Goal: Task Accomplishment & Management: Manage account settings

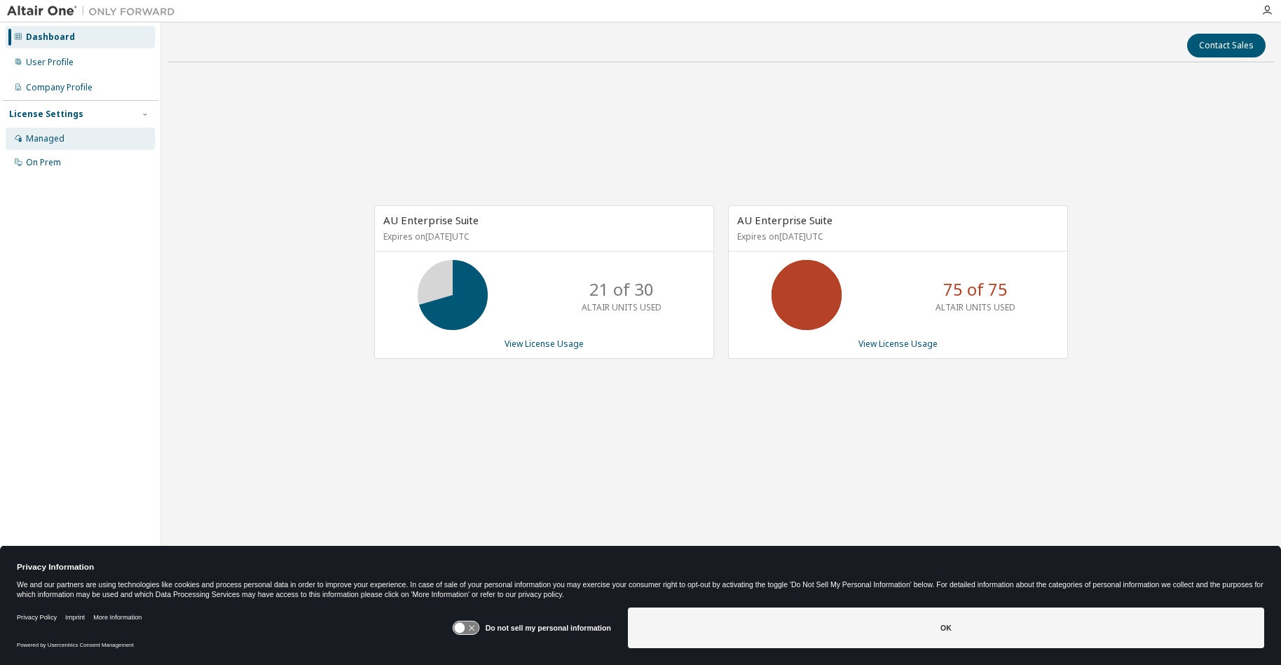
click at [48, 137] on div "Managed" at bounding box center [45, 138] width 39 height 11
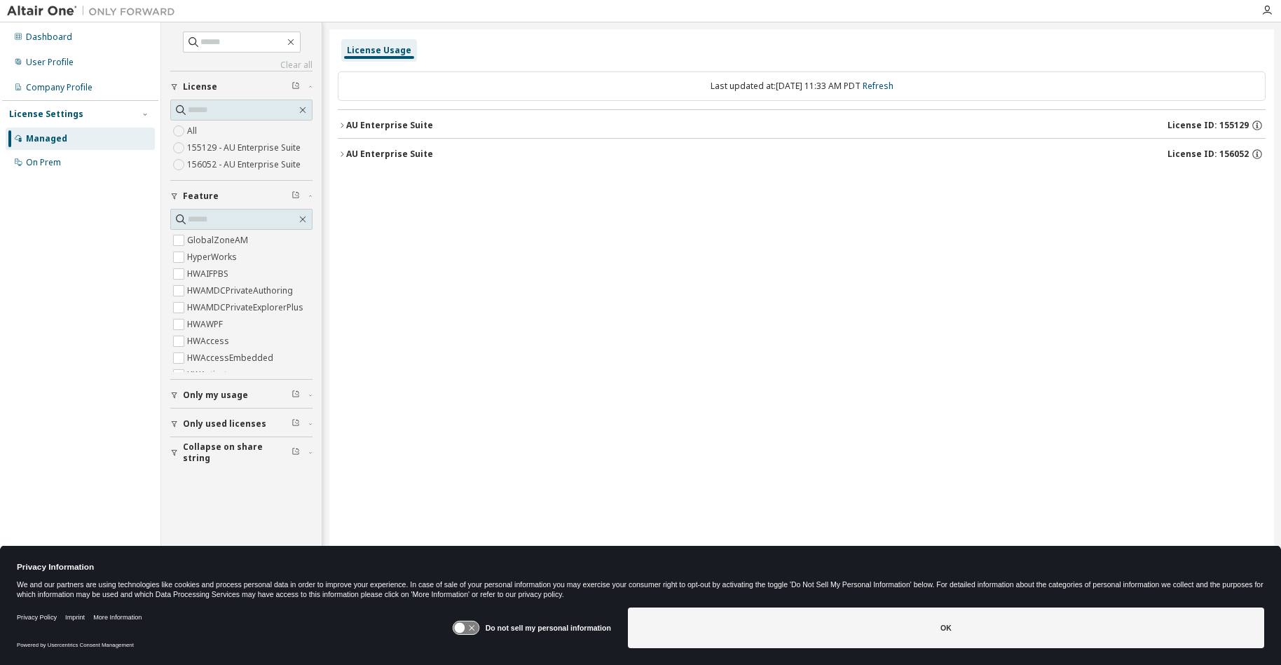
click at [344, 123] on icon "button" at bounding box center [342, 125] width 8 height 8
click at [344, 125] on icon "button" at bounding box center [342, 125] width 8 height 8
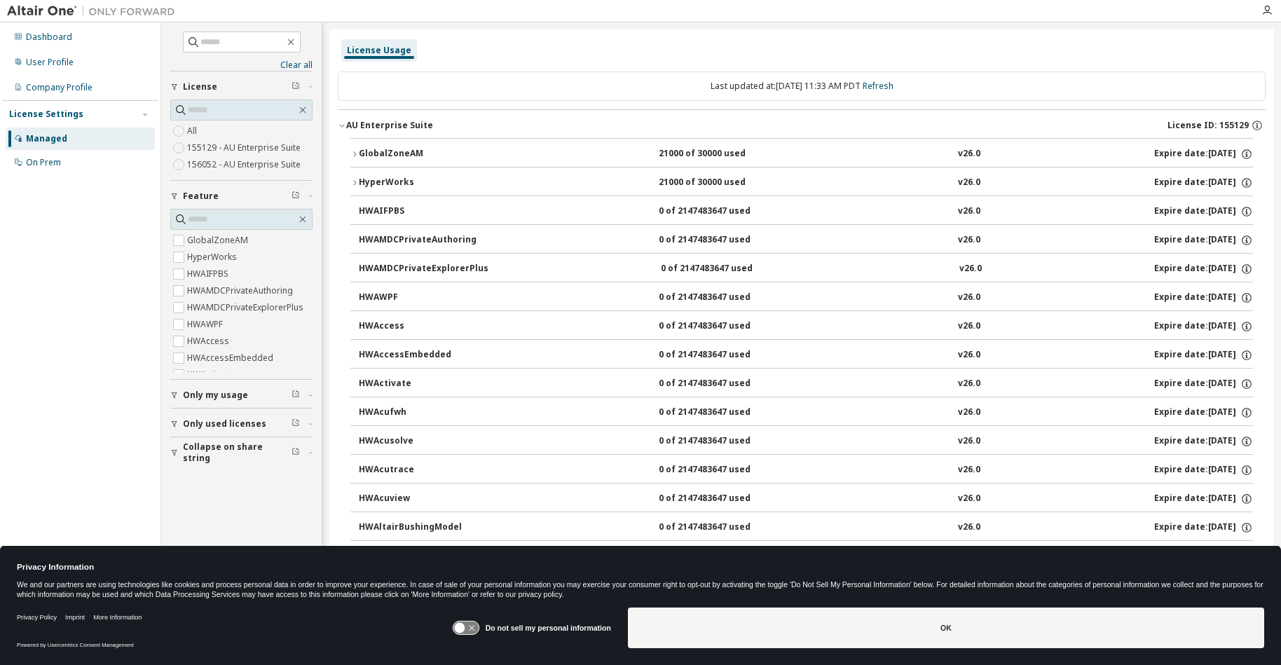
click at [339, 124] on icon "button" at bounding box center [342, 125] width 8 height 8
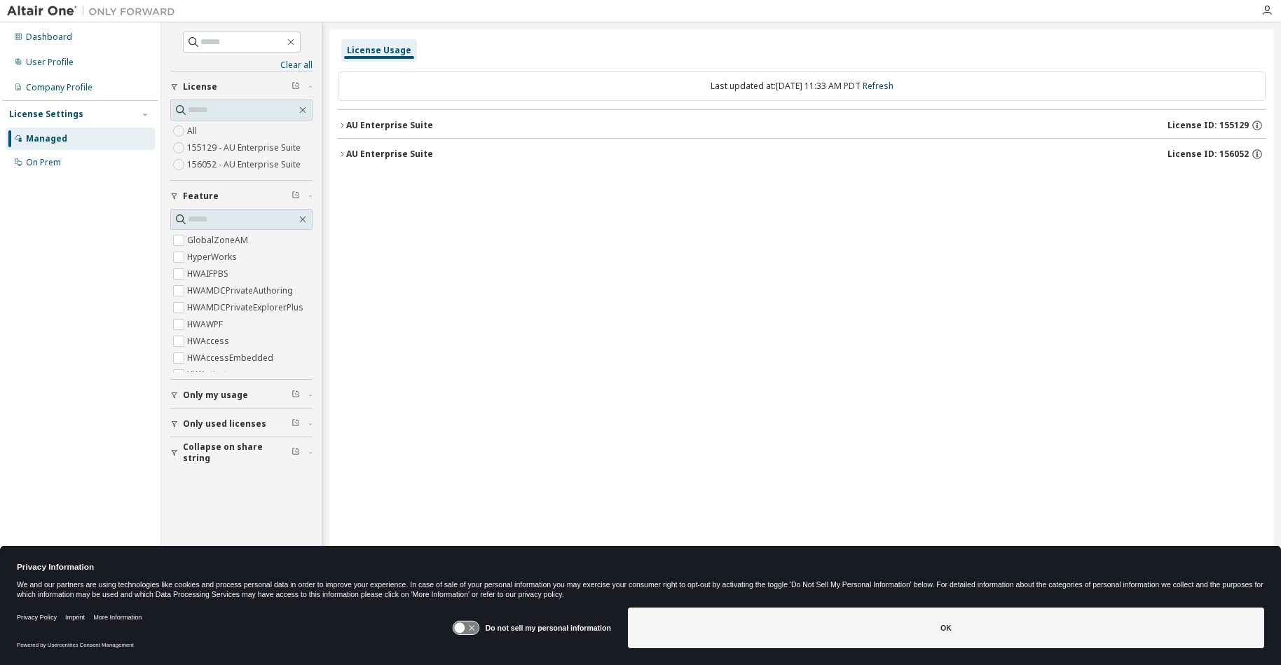
click at [175, 392] on icon "button" at bounding box center [175, 395] width 6 height 6
click at [174, 460] on icon "button" at bounding box center [174, 464] width 8 height 8
click at [174, 382] on icon "button" at bounding box center [174, 384] width 8 height 8
click at [173, 352] on icon "button" at bounding box center [174, 356] width 8 height 8
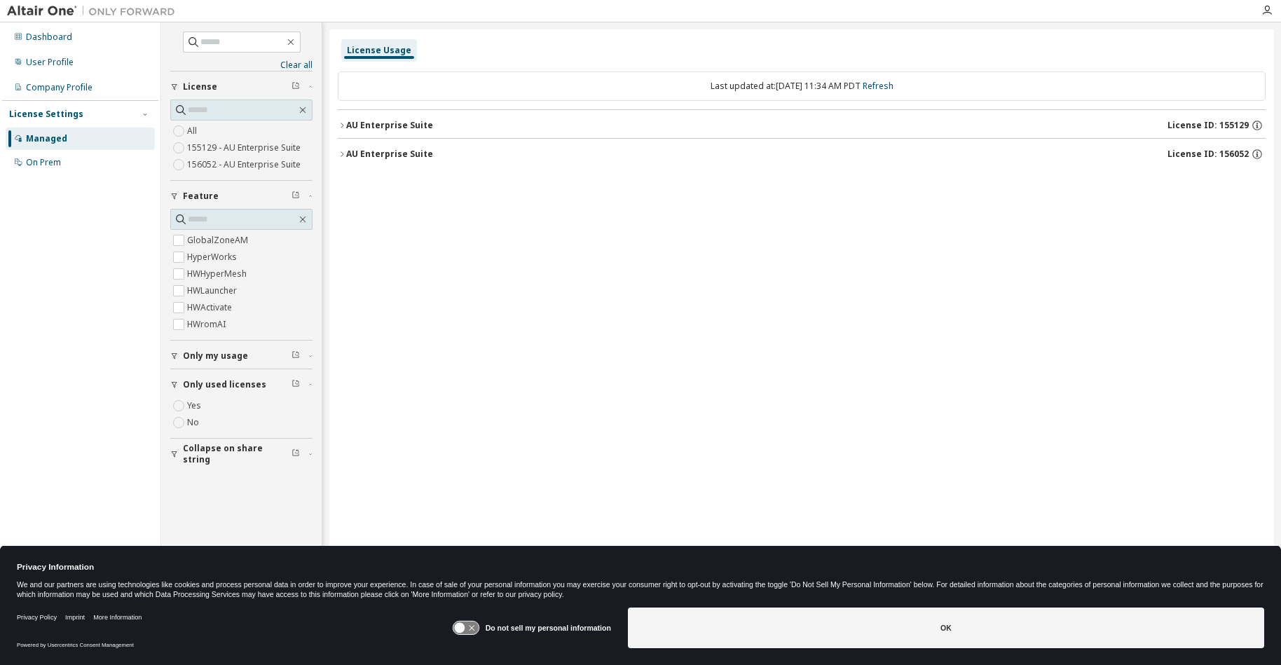
click at [175, 451] on icon "button" at bounding box center [174, 454] width 8 height 8
click at [340, 151] on icon "button" at bounding box center [342, 154] width 8 height 8
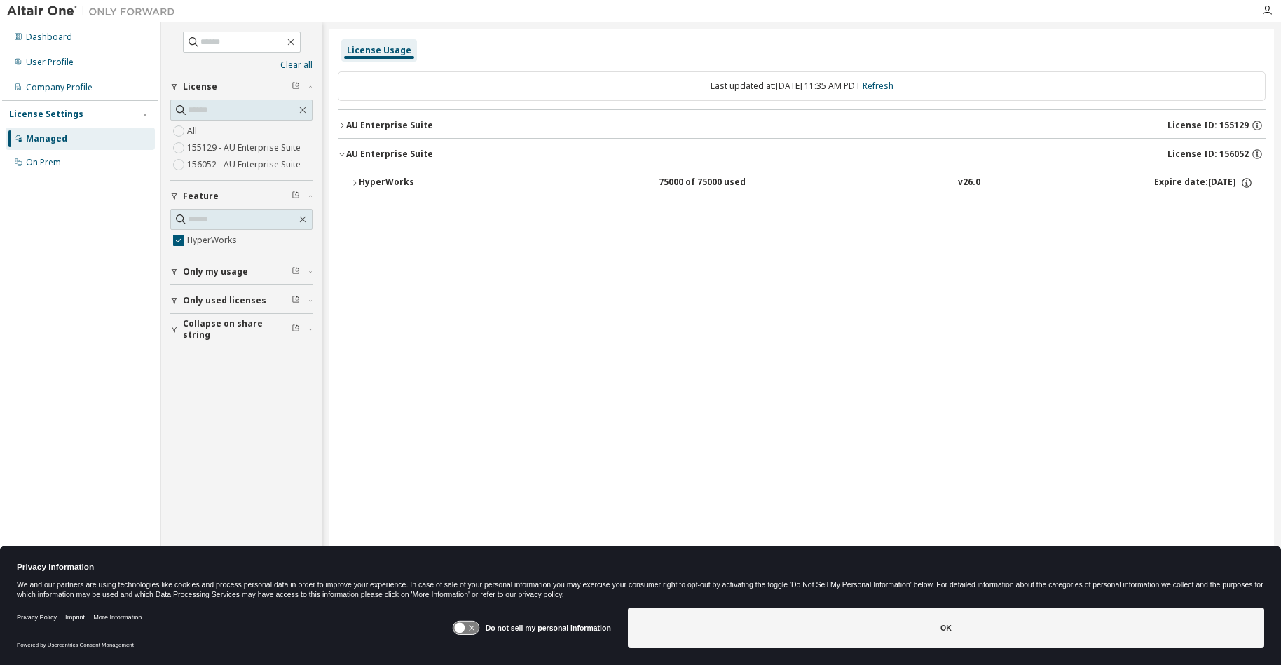
click at [356, 180] on icon "button" at bounding box center [354, 183] width 8 height 8
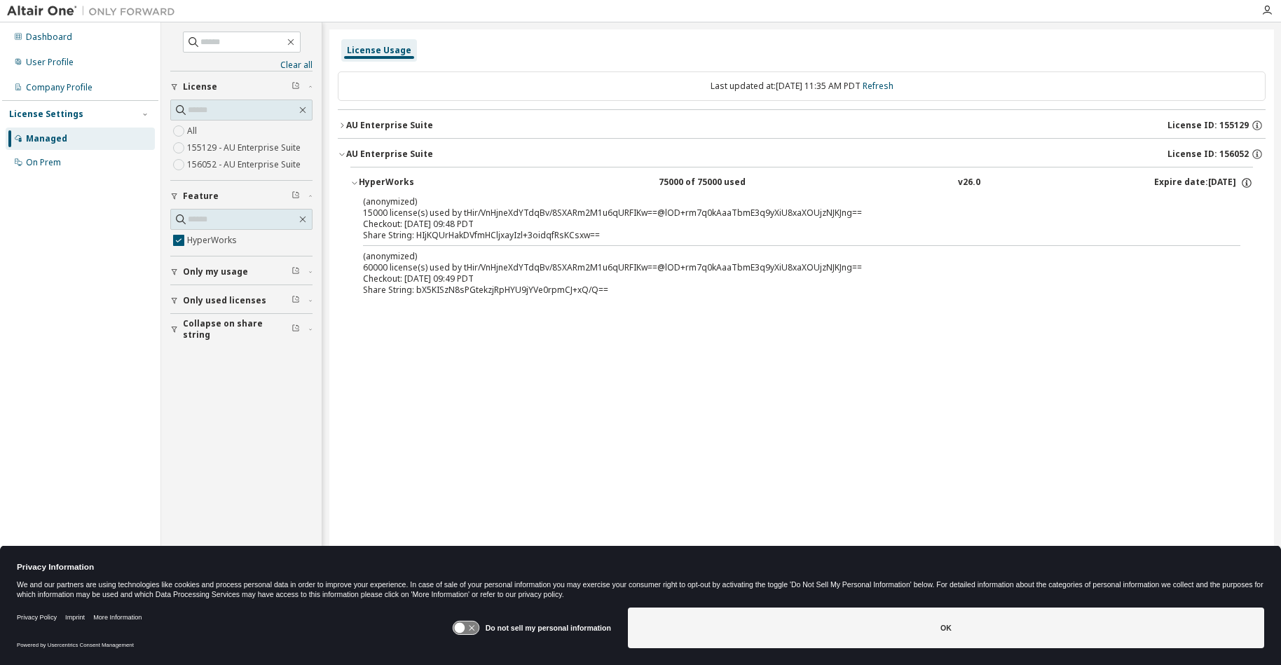
click at [343, 122] on icon "button" at bounding box center [342, 125] width 8 height 8
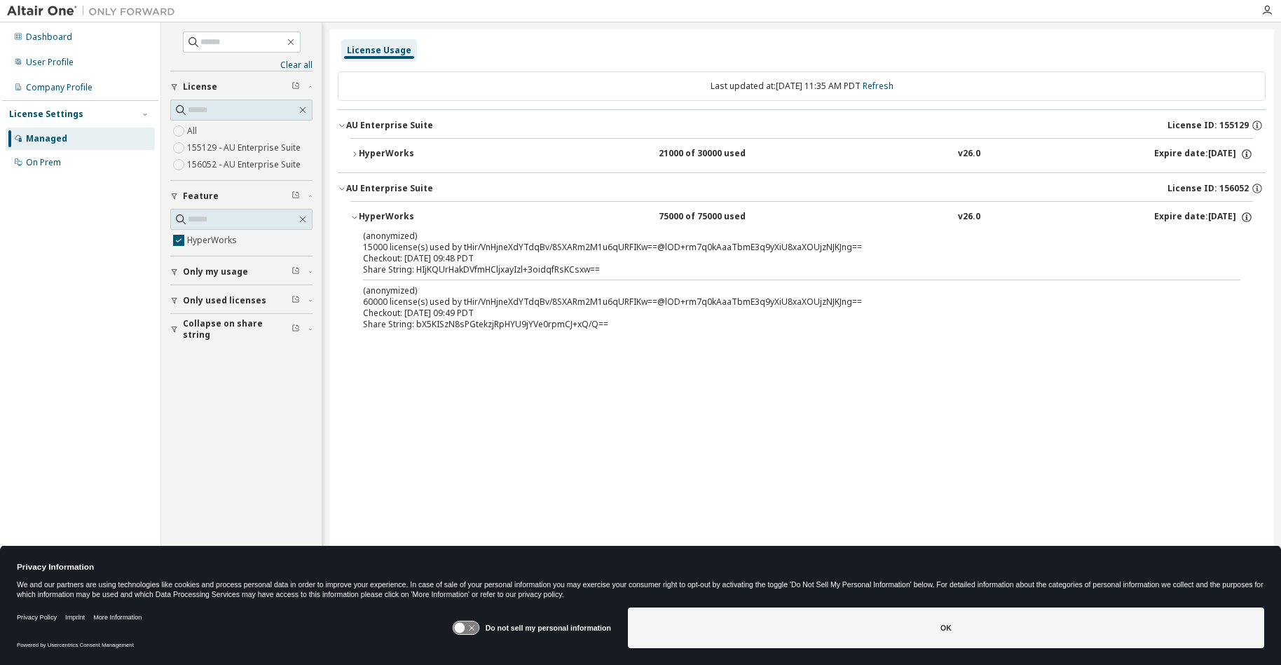
click at [355, 150] on icon "button" at bounding box center [354, 154] width 8 height 8
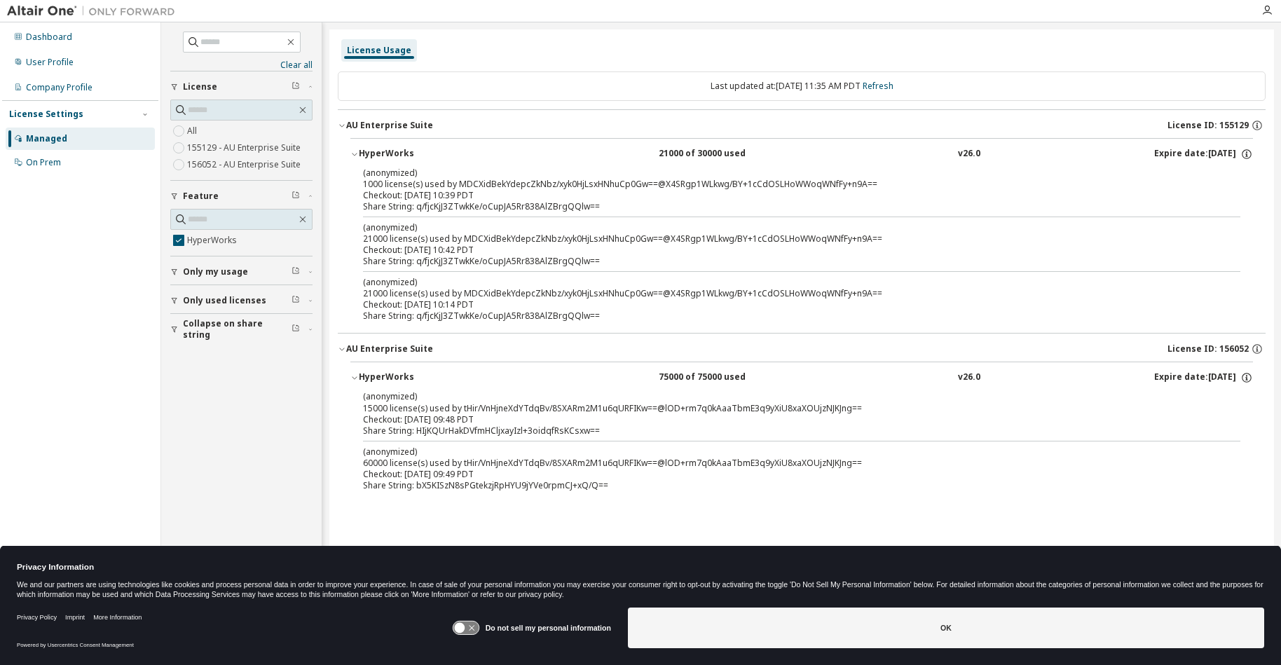
click at [41, 137] on div "Managed" at bounding box center [46, 138] width 41 height 11
click at [48, 165] on div "On Prem" at bounding box center [43, 162] width 35 height 11
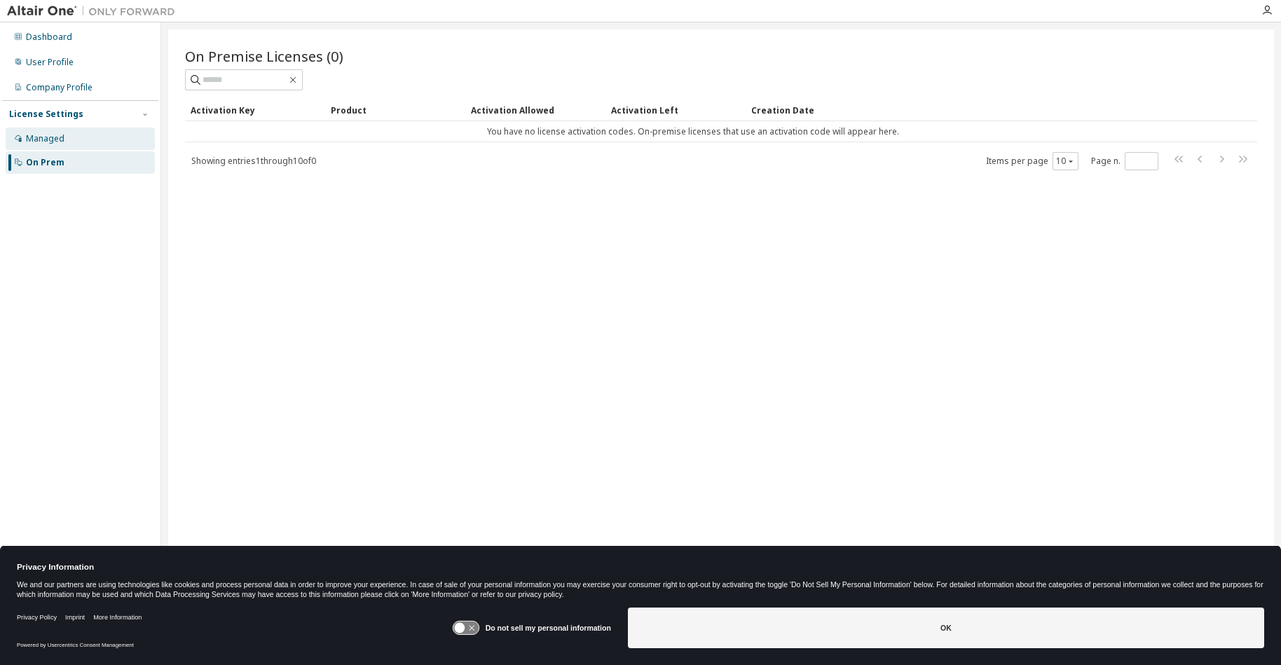
click at [34, 144] on div "Managed" at bounding box center [45, 138] width 39 height 11
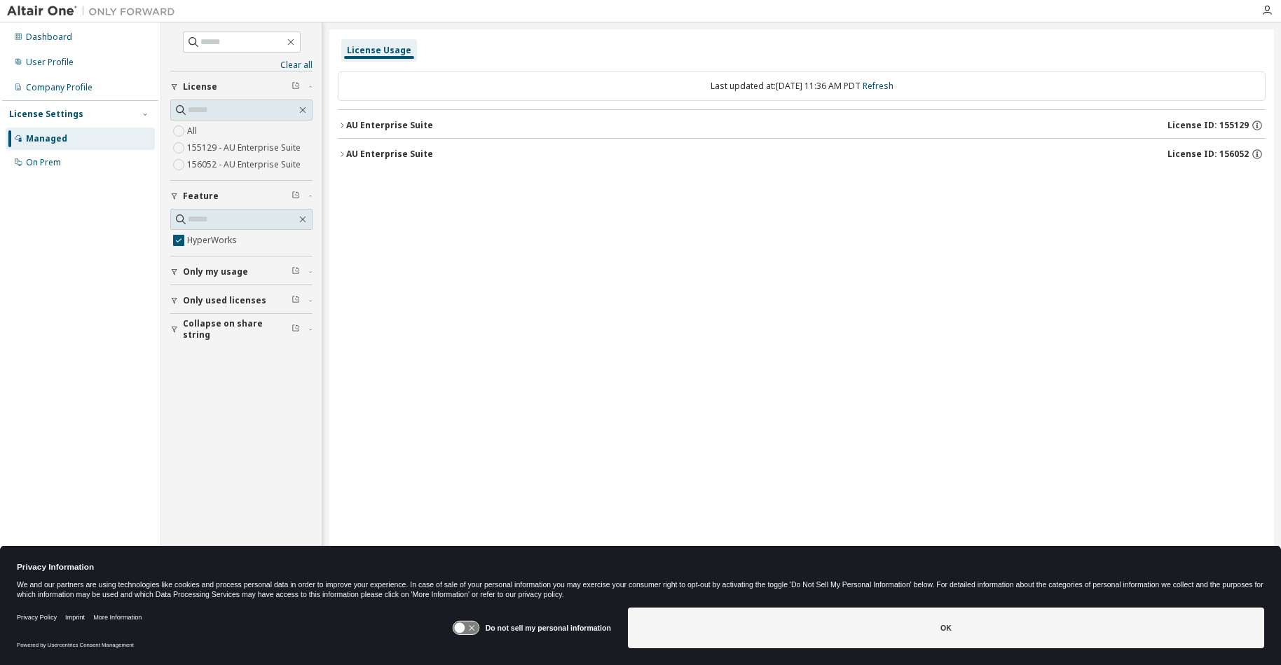
click at [340, 150] on icon "button" at bounding box center [342, 154] width 8 height 8
click at [339, 123] on icon "button" at bounding box center [342, 125] width 8 height 8
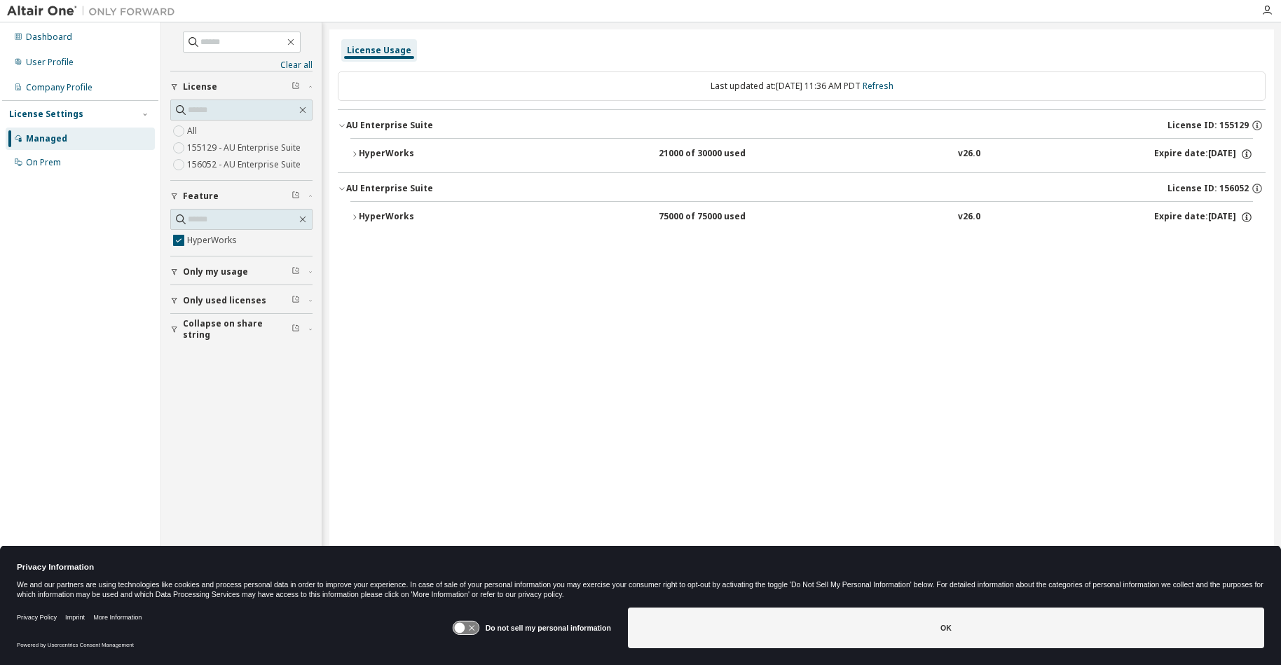
click at [355, 214] on icon "button" at bounding box center [354, 217] width 8 height 8
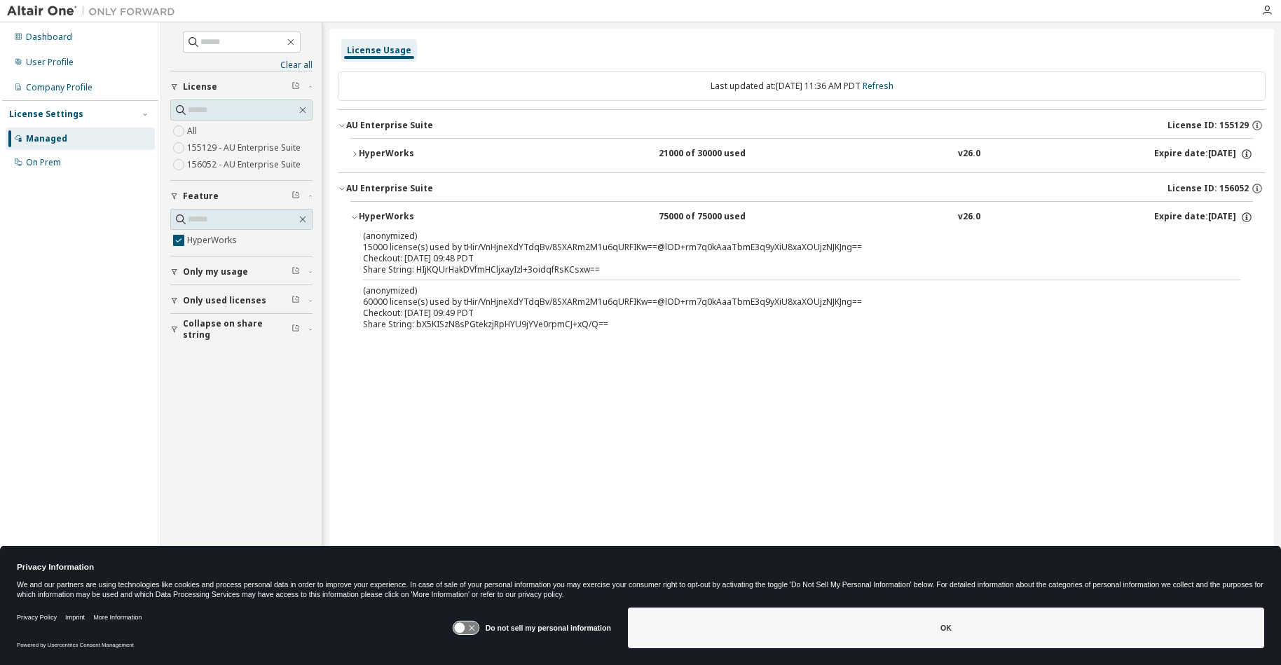
click at [353, 151] on icon "button" at bounding box center [354, 154] width 8 height 8
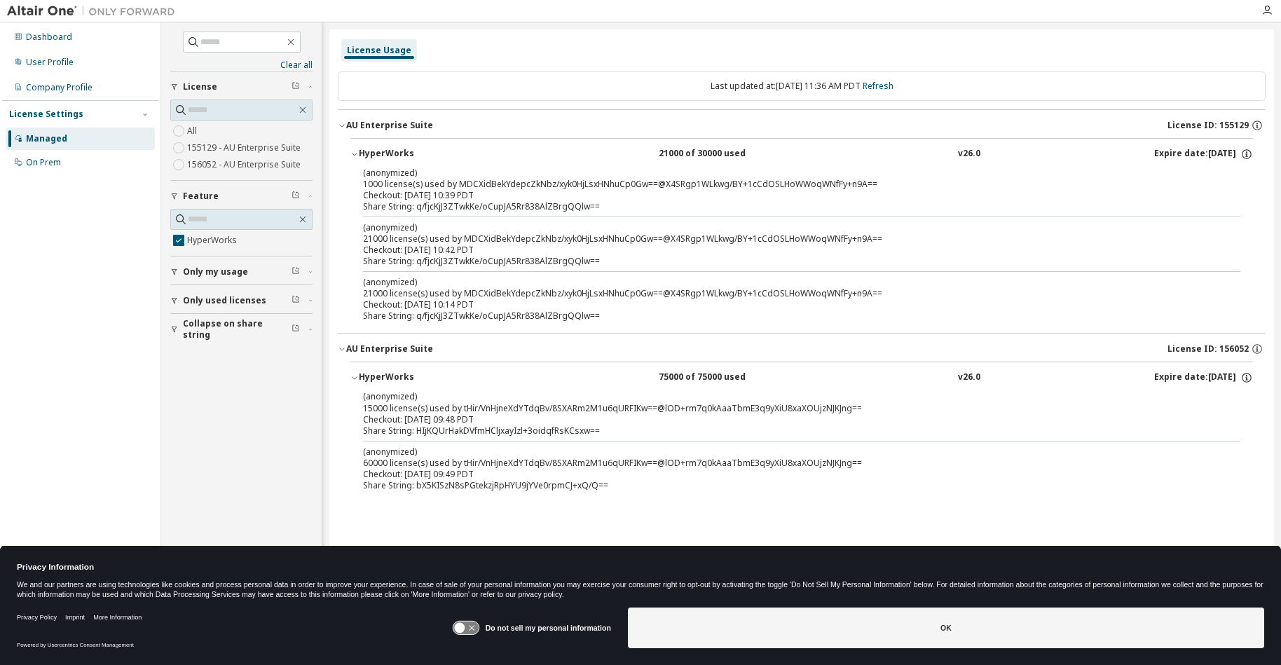
click at [390, 48] on div "License Usage" at bounding box center [379, 50] width 64 height 11
click at [1119, 507] on div "Last updated at: [DATE] 11:36 AM PDT Refresh AU Enterprise Suite License ID: 15…" at bounding box center [802, 288] width 928 height 451
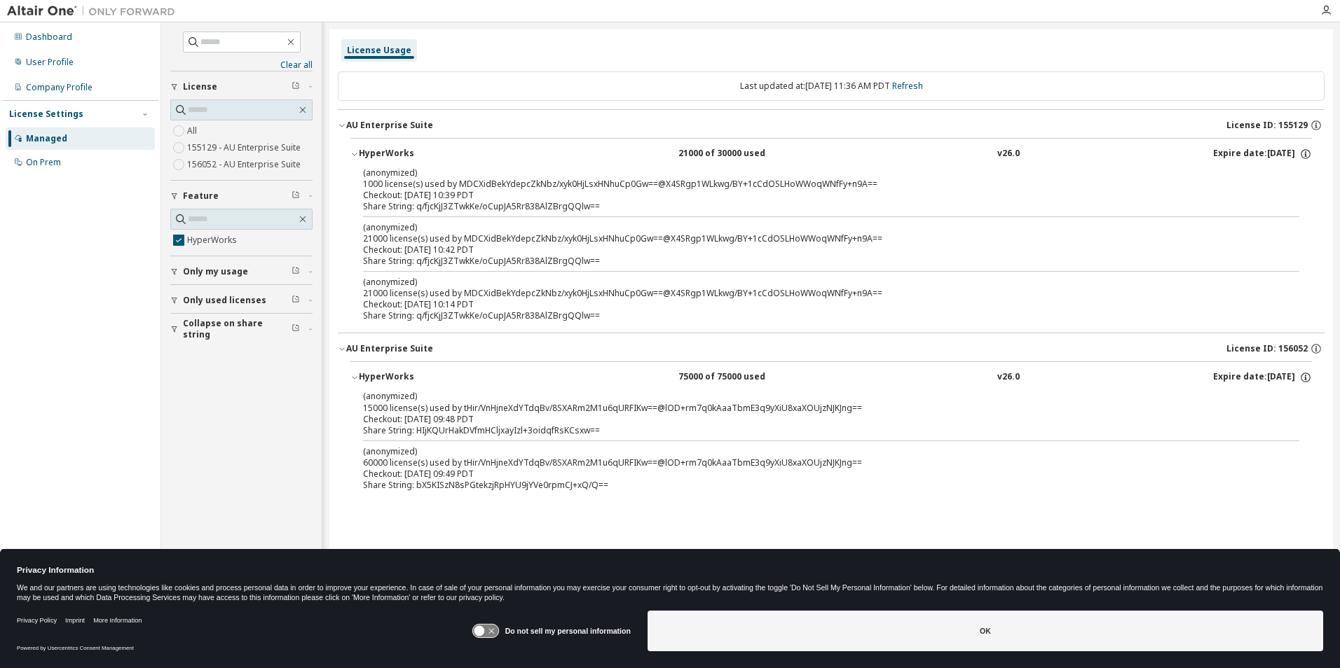
click at [706, 373] on div "75000 of 75000 used" at bounding box center [741, 377] width 126 height 13
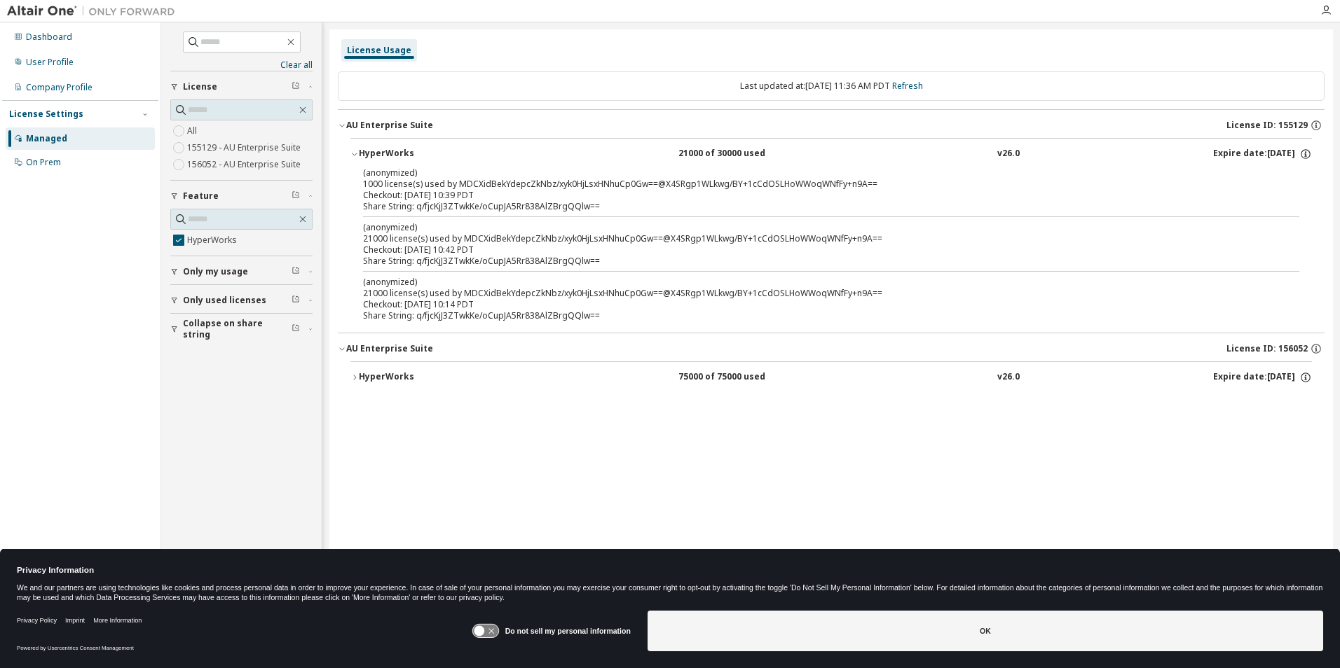
click at [706, 373] on div "75000 of 75000 used" at bounding box center [741, 377] width 126 height 13
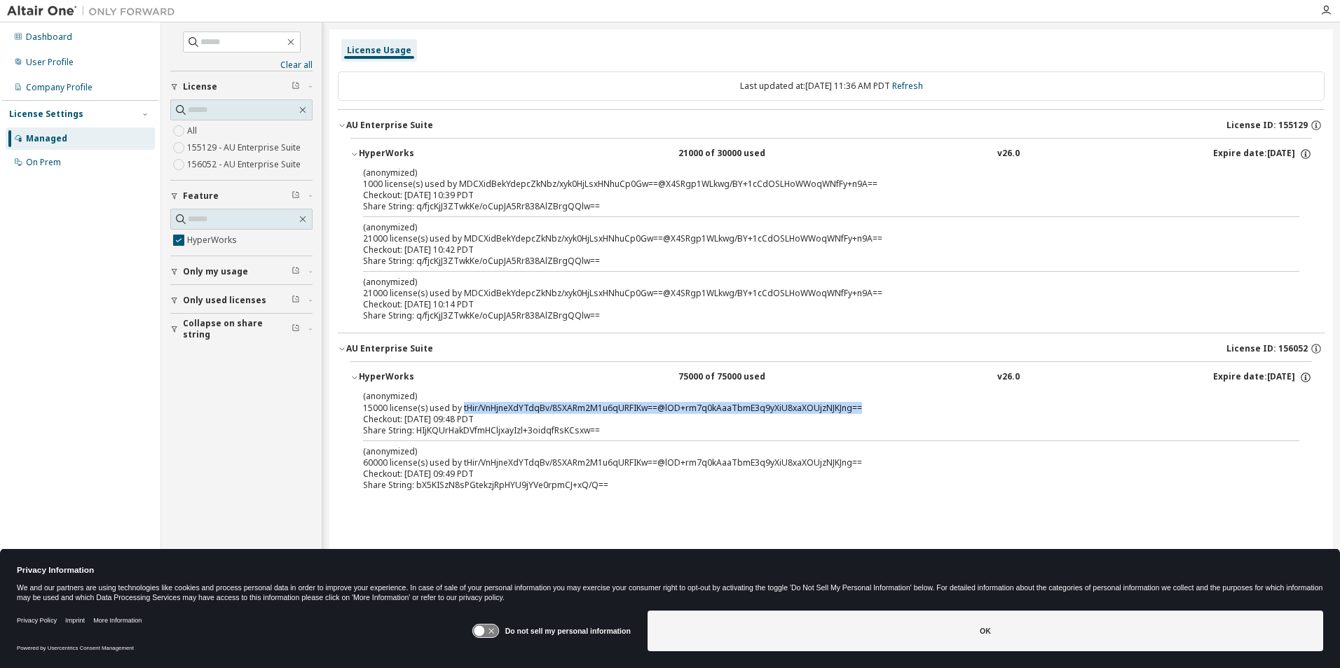
drag, startPoint x: 460, startPoint y: 407, endPoint x: 860, endPoint y: 406, distance: 400.1
click at [860, 406] on div "(anonymized) 15000 license(s) used by tHir/VnHjneXdYTdqBv/8SXARm2M1u6qURFIKw==@…" at bounding box center [814, 401] width 902 height 23
drag, startPoint x: 860, startPoint y: 406, endPoint x: 873, endPoint y: 435, distance: 32.0
click at [873, 435] on div "Share String: HIjKQUrHakDVfmHCljxayIzl+3oidqfRsKCsxw==" at bounding box center [814, 430] width 902 height 11
click at [558, 458] on div "(anonymized) 60000 license(s) used by tHir/VnHjneXdYTdqBv/8SXARm2M1u6qURFIKw==@…" at bounding box center [814, 457] width 902 height 23
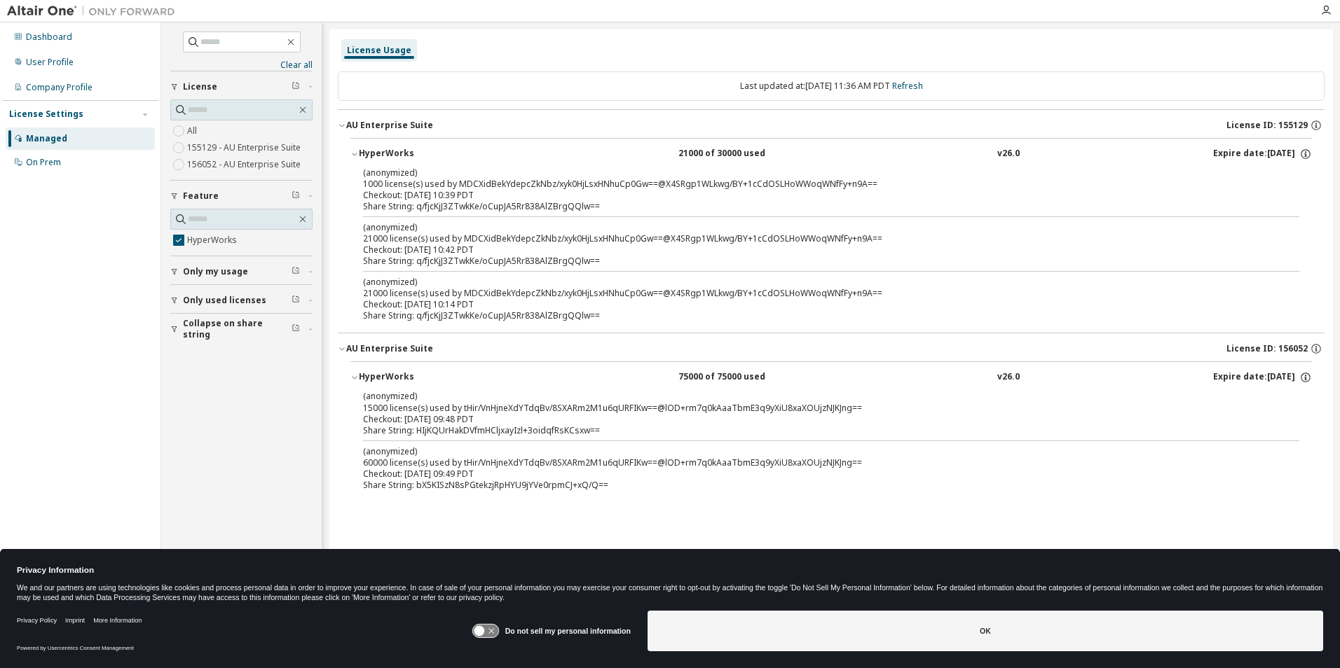
click at [565, 465] on div "(anonymized) 60000 license(s) used by tHir/VnHjneXdYTdqBv/8SXARm2M1u6qURFIKw==@…" at bounding box center [814, 457] width 902 height 23
click at [877, 461] on div "(anonymized) 60000 license(s) used by tHir/VnHjneXdYTdqBv/8SXARm2M1u6qURFIKw==@…" at bounding box center [814, 457] width 902 height 23
click at [39, 160] on div "On Prem" at bounding box center [43, 162] width 35 height 11
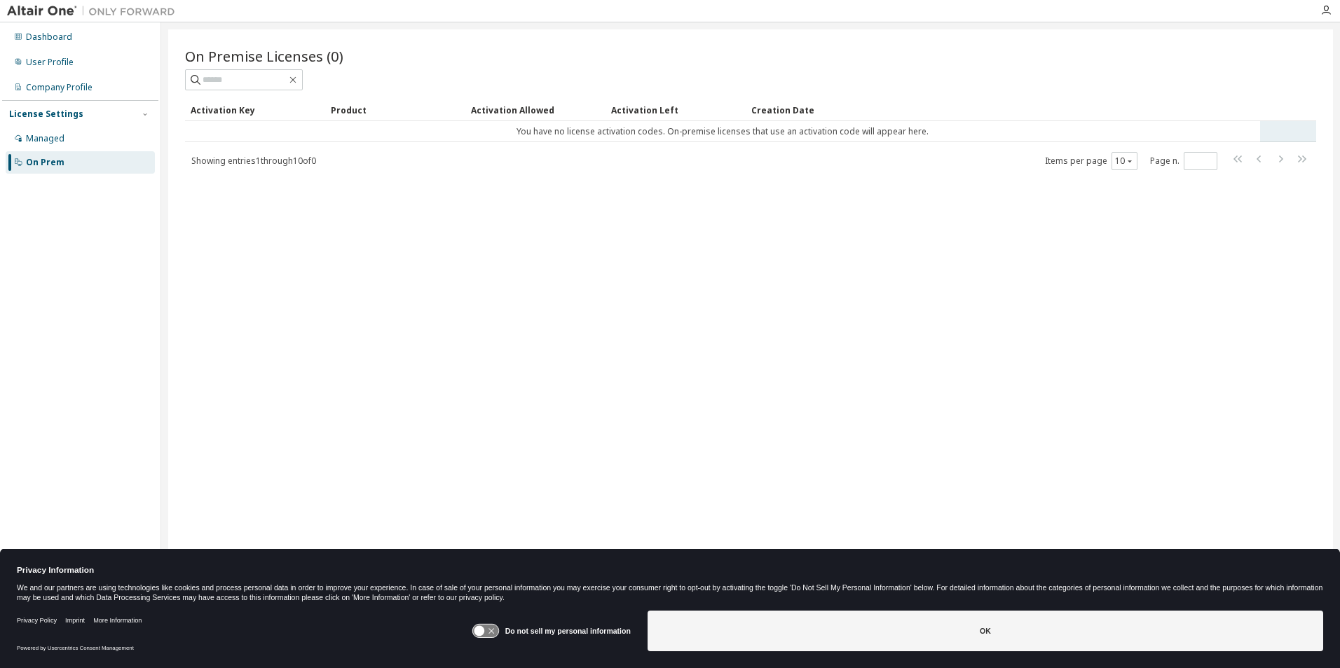
click at [552, 132] on td "You have no license activation codes. On-premise licenses that use an activatio…" at bounding box center [722, 131] width 1075 height 21
click at [255, 163] on span "Showing entries 1 through 10 of 0" at bounding box center [253, 161] width 125 height 12
click at [69, 144] on div "Managed" at bounding box center [80, 139] width 149 height 22
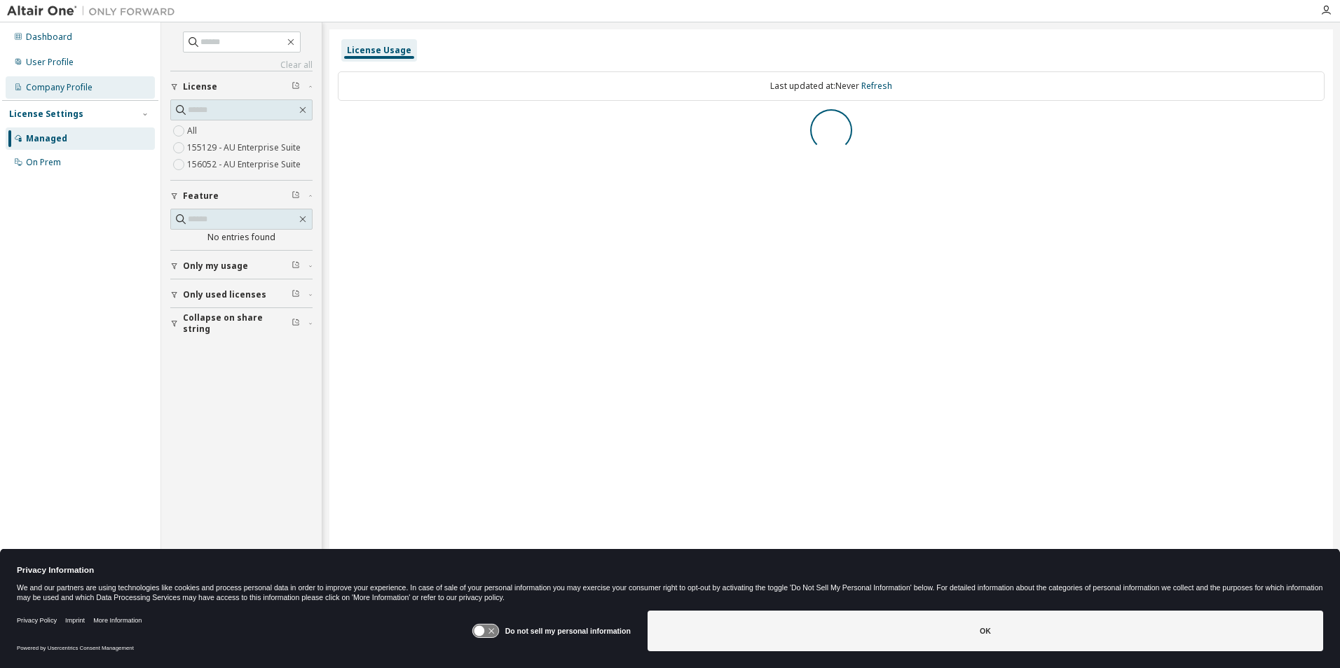
click at [73, 92] on div "Company Profile" at bounding box center [59, 87] width 67 height 11
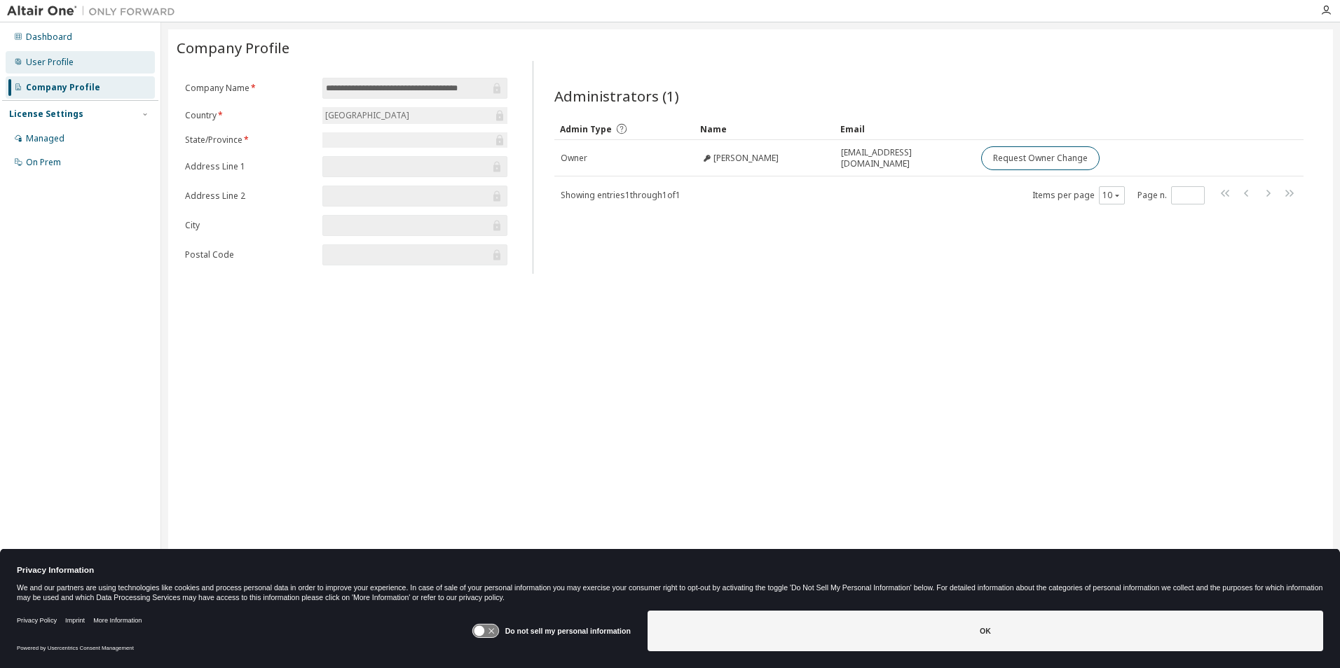
click at [63, 62] on div "User Profile" at bounding box center [50, 62] width 48 height 11
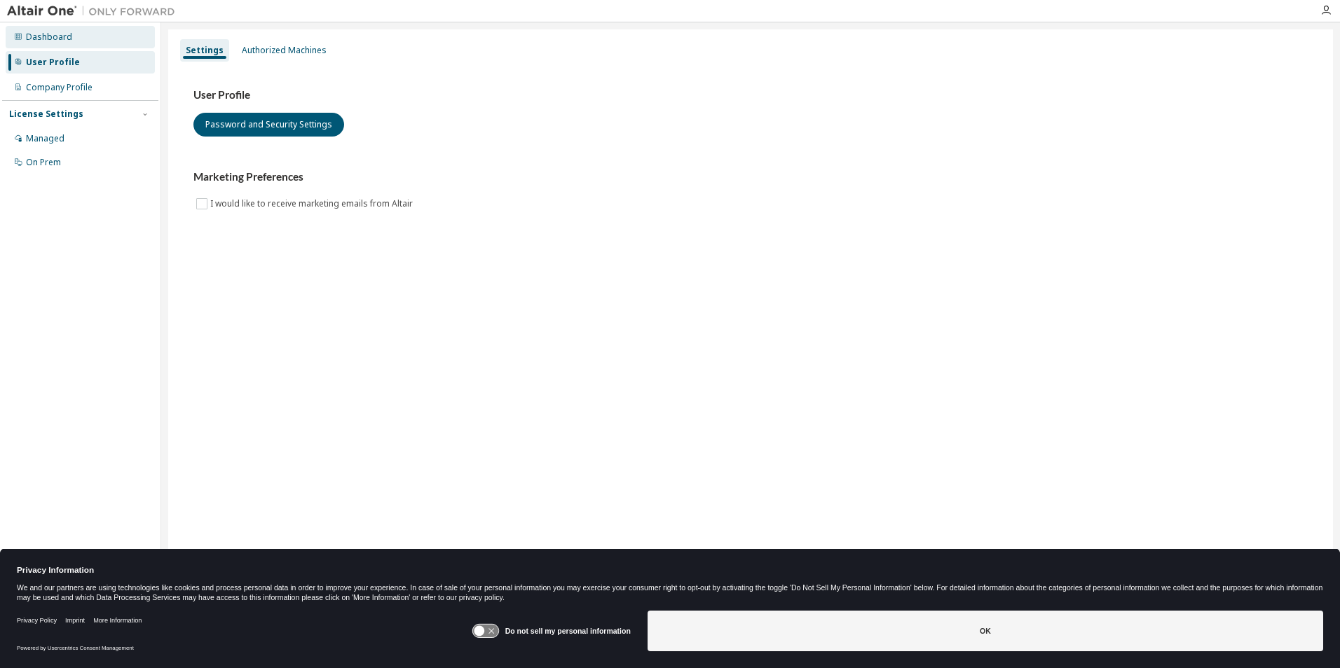
click at [59, 37] on div "Dashboard" at bounding box center [49, 37] width 46 height 11
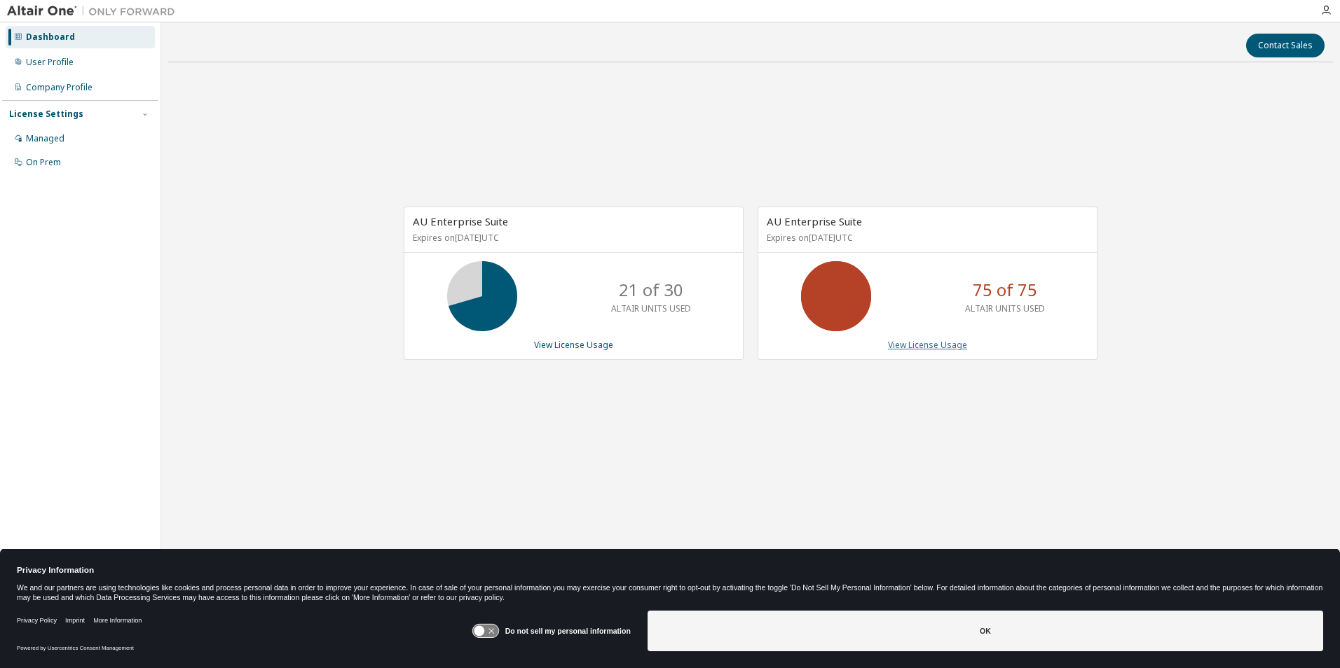
click at [914, 349] on link "View License Usage" at bounding box center [927, 345] width 79 height 12
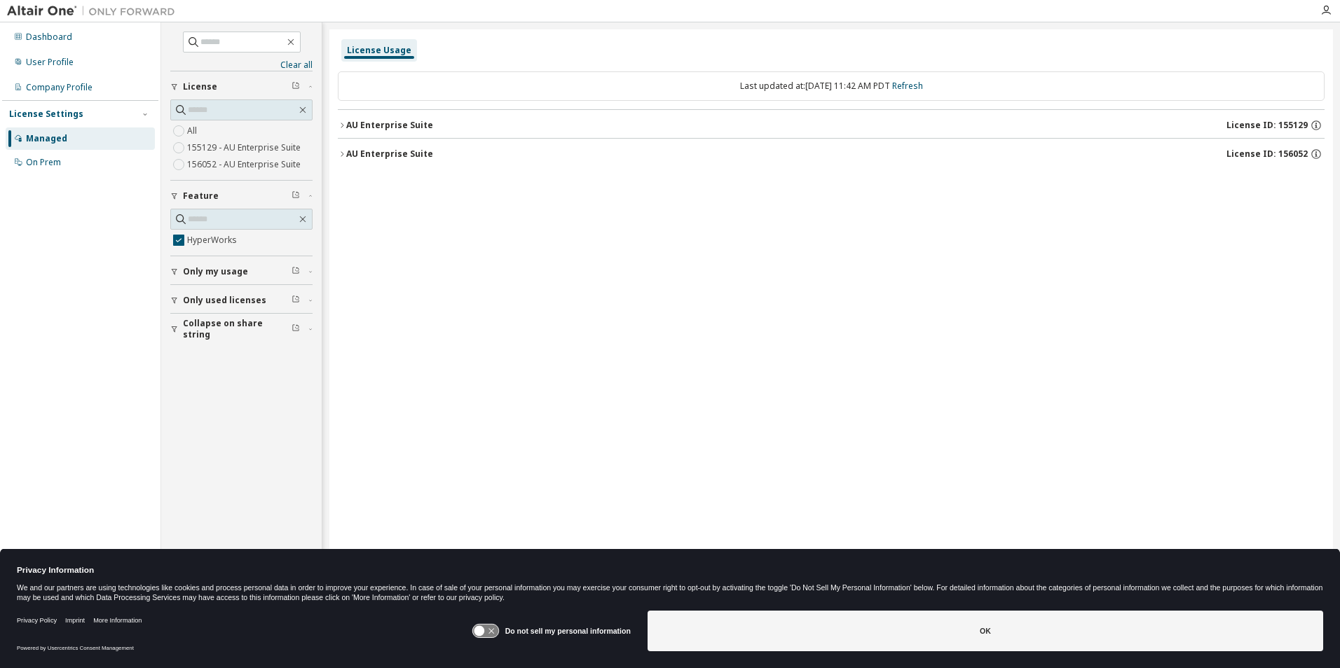
click at [386, 149] on div "AU Enterprise Suite" at bounding box center [389, 154] width 87 height 11
click at [366, 179] on div "HyperWorks" at bounding box center [422, 183] width 126 height 13
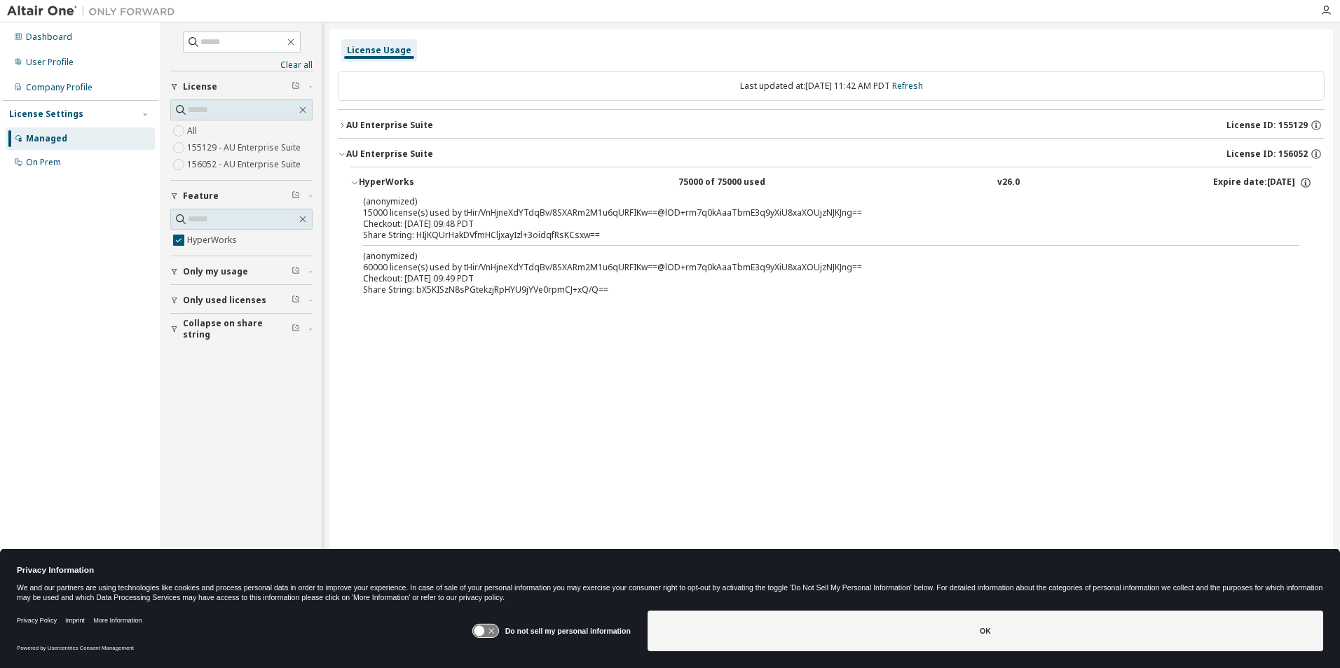
click at [342, 123] on icon "button" at bounding box center [342, 125] width 8 height 8
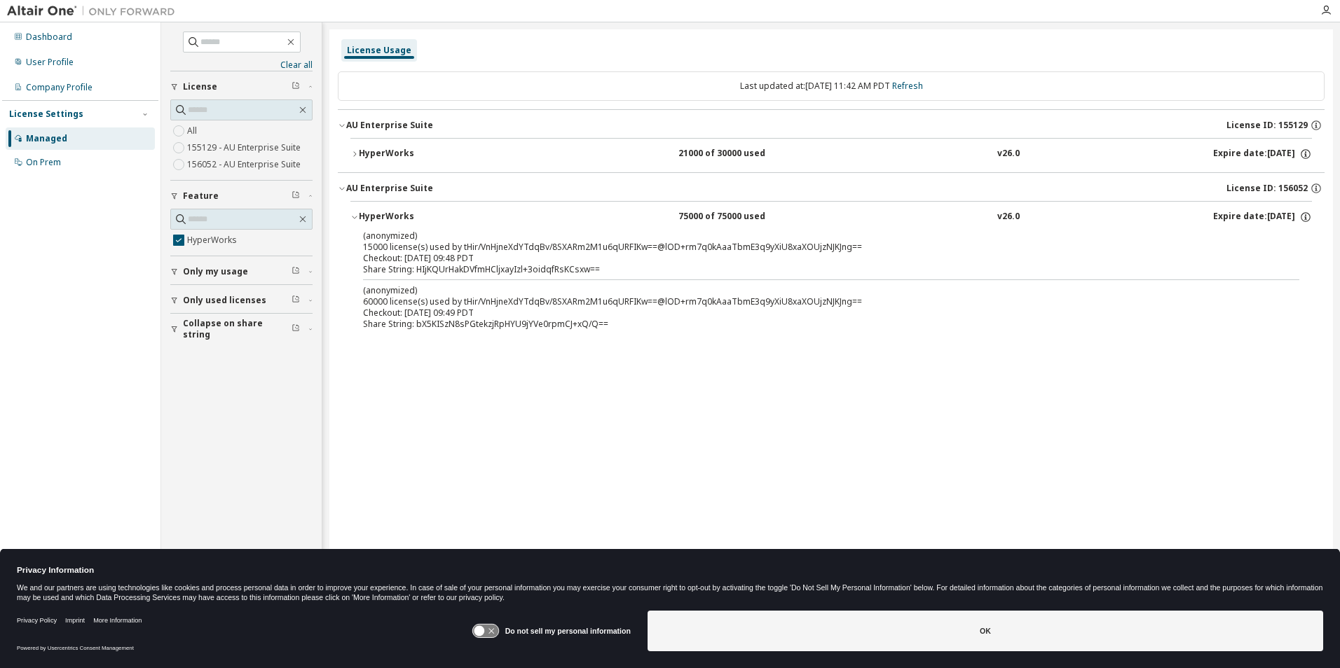
click at [366, 152] on div "HyperWorks" at bounding box center [422, 154] width 126 height 13
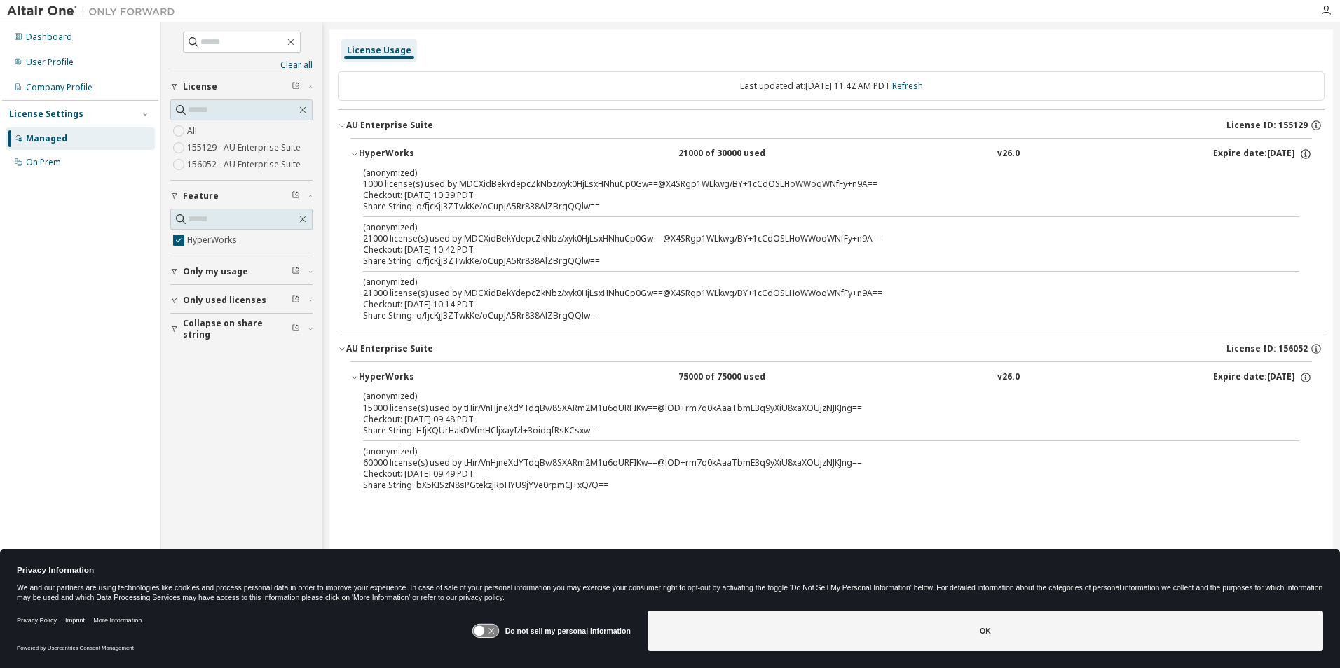
click at [373, 46] on div "License Usage" at bounding box center [379, 50] width 64 height 11
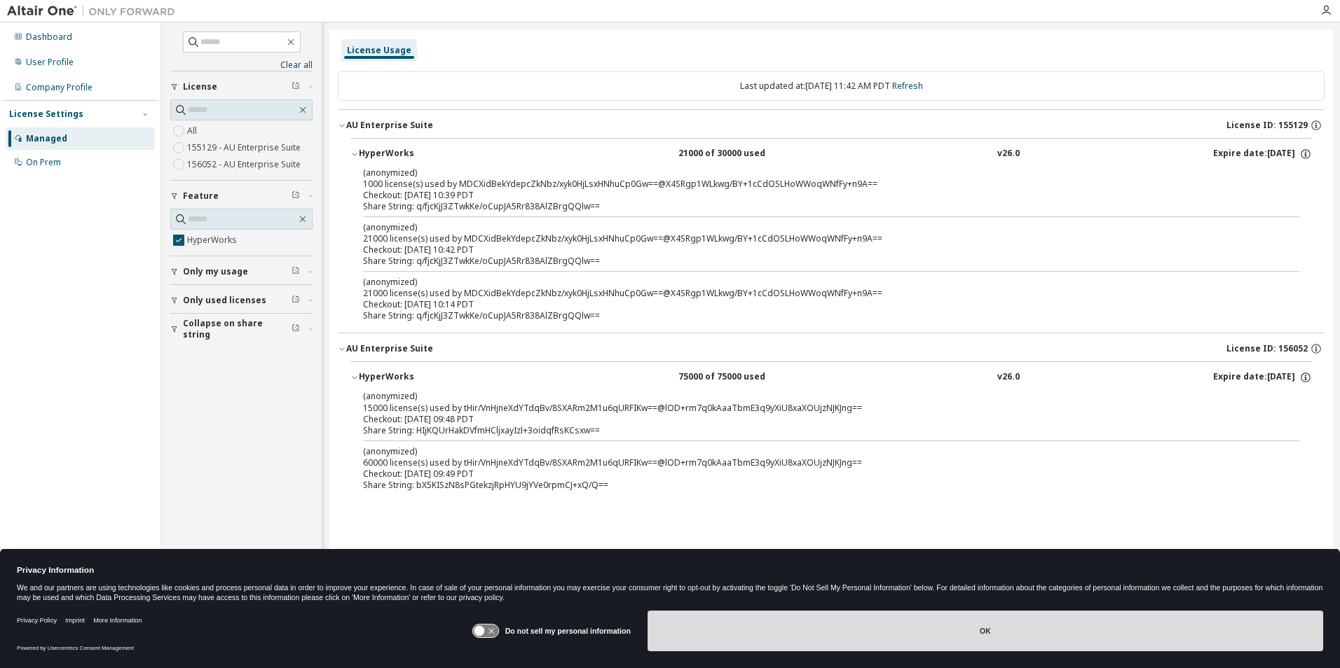
click at [881, 635] on button "OK" at bounding box center [984, 631] width 675 height 41
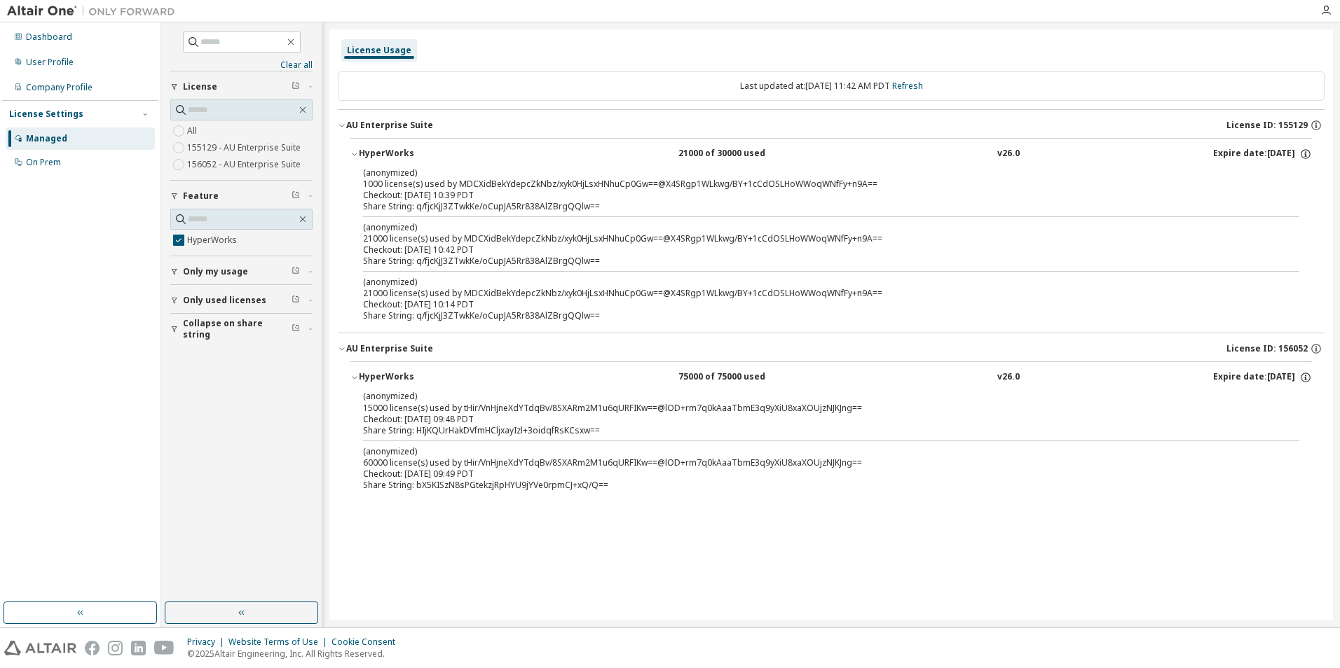
click at [814, 544] on div "License Usage Last updated at: [DATE] 11:42 AM PDT Refresh AU Enterprise Suite …" at bounding box center [830, 324] width 1003 height 591
click at [1101, 549] on div "License Usage Last updated at: [DATE] 11:42 AM PDT Refresh AU Enterprise Suite …" at bounding box center [830, 324] width 1003 height 591
drag, startPoint x: 416, startPoint y: 486, endPoint x: 605, endPoint y: 490, distance: 189.2
click at [605, 490] on div "Share String: bX5KISzN8sPGtekzjRpHYU9jYVe0rpmCJ+xQ/Q==" at bounding box center [814, 485] width 902 height 11
copy div "bX5KISzN8sPGtekzjRpHYU9jYVe0rpmCJ+xQ/Q=="
